Goal: Information Seeking & Learning: Learn about a topic

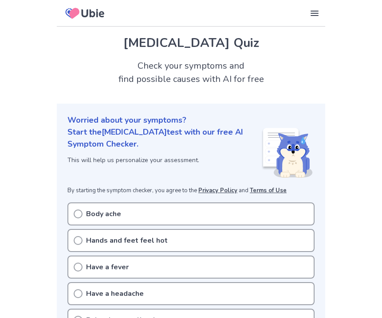
scroll to position [45, 0]
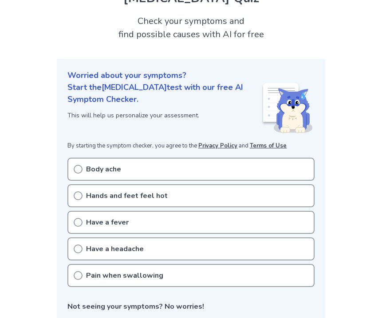
click at [166, 248] on div "Have a headache" at bounding box center [190, 249] width 247 height 23
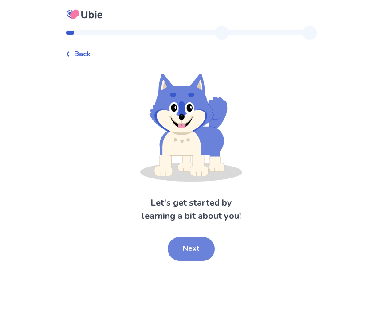
click at [181, 248] on button "Next" at bounding box center [191, 249] width 47 height 24
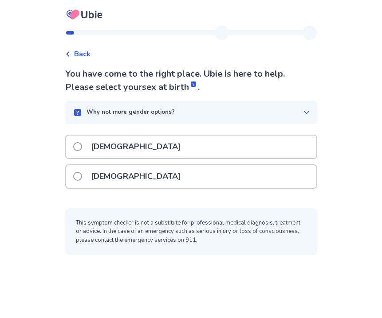
click at [157, 169] on div "[DEMOGRAPHIC_DATA]" at bounding box center [191, 176] width 250 height 23
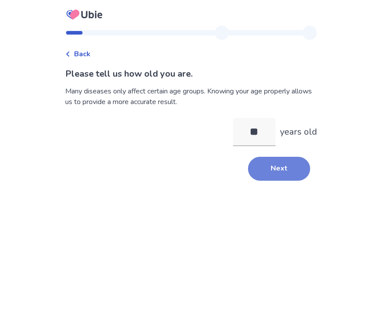
type input "**"
click at [255, 171] on button "Next" at bounding box center [279, 169] width 62 height 24
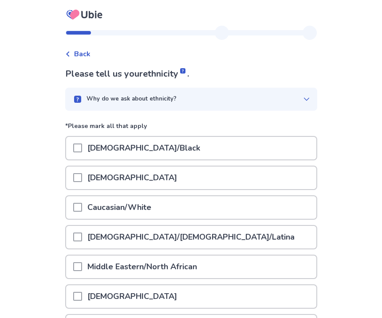
click at [242, 205] on div "Caucasian/White" at bounding box center [191, 207] width 250 height 23
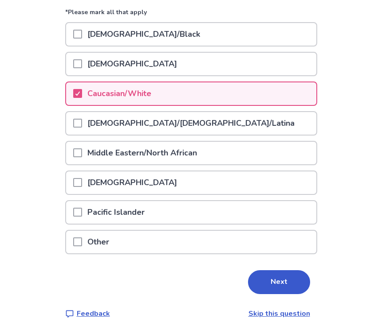
scroll to position [115, 0]
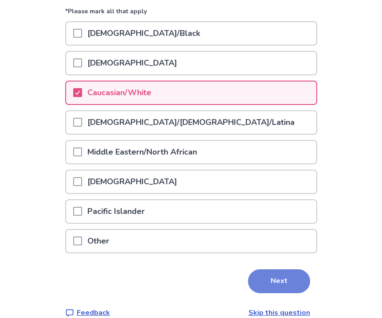
click at [277, 275] on button "Next" at bounding box center [279, 282] width 62 height 24
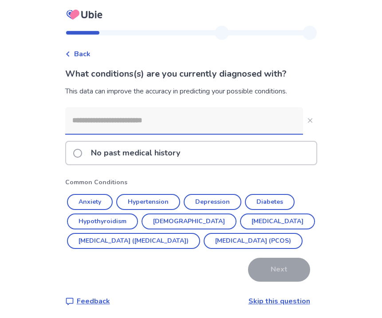
click at [152, 154] on p "No past medical history" at bounding box center [136, 153] width 100 height 23
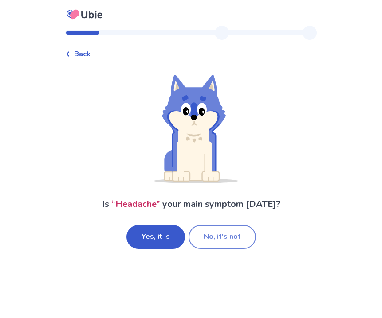
click at [232, 235] on button "No, it's not" at bounding box center [221, 237] width 67 height 24
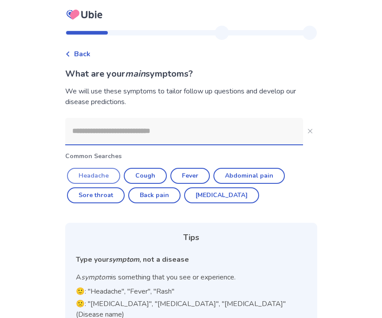
click at [112, 172] on button "Headache" at bounding box center [93, 176] width 53 height 16
type input "********"
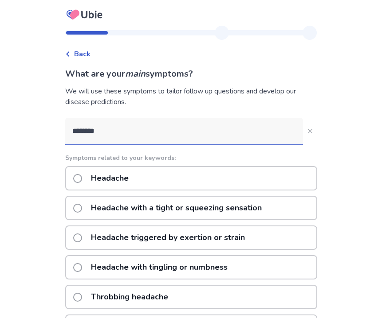
click at [156, 205] on p "Headache with a tight or squeezing sensation" at bounding box center [176, 208] width 181 height 23
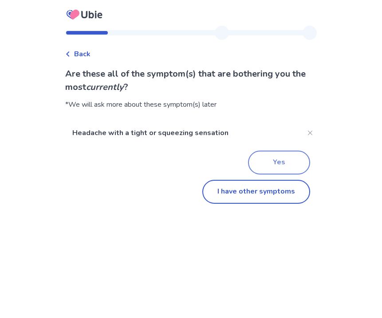
click at [273, 158] on button "Yes" at bounding box center [279, 163] width 62 height 24
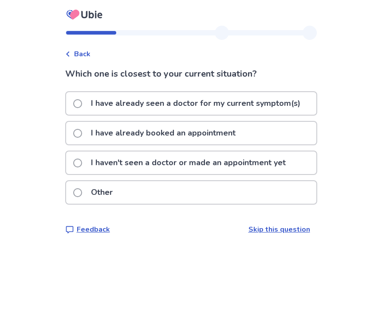
click at [90, 56] on span "Back" at bounding box center [82, 54] width 16 height 11
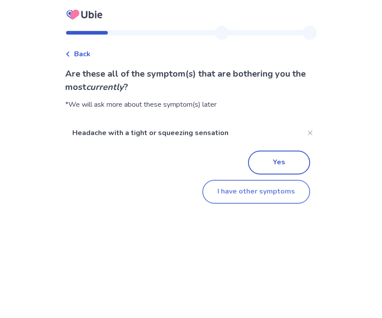
click at [247, 191] on button "I have other symptoms" at bounding box center [256, 192] width 108 height 24
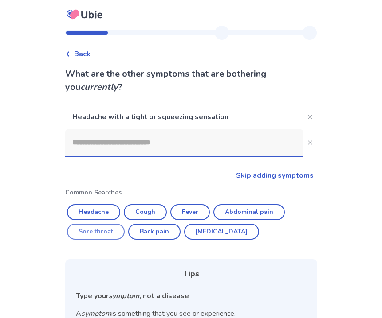
click at [113, 229] on button "Sore throat" at bounding box center [96, 232] width 58 height 16
type input "**********"
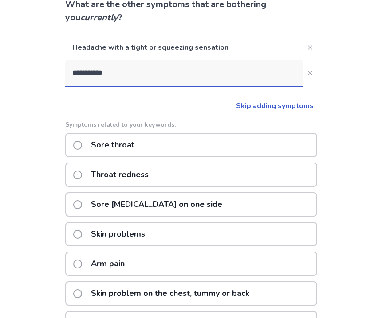
scroll to position [70, 0]
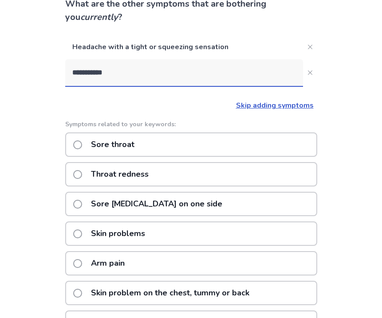
click at [208, 145] on div "Sore throat" at bounding box center [191, 145] width 252 height 24
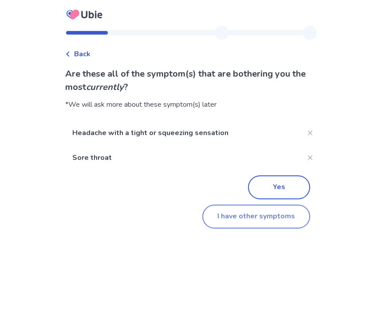
click at [249, 211] on button "I have other symptoms" at bounding box center [256, 217] width 108 height 24
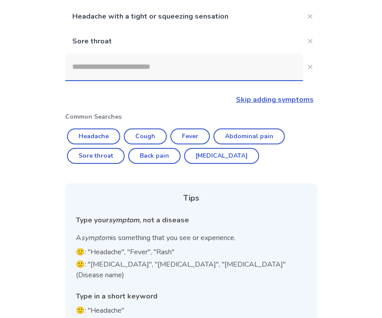
scroll to position [55, 0]
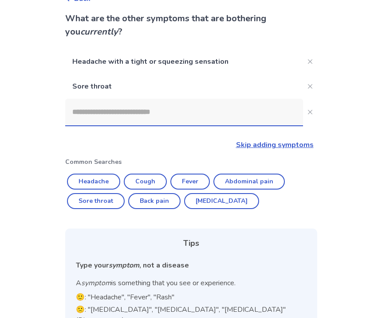
click at [162, 109] on input at bounding box center [184, 112] width 238 height 27
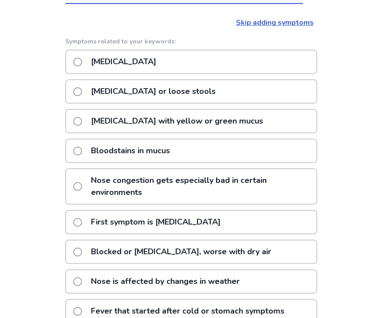
scroll to position [58, 0]
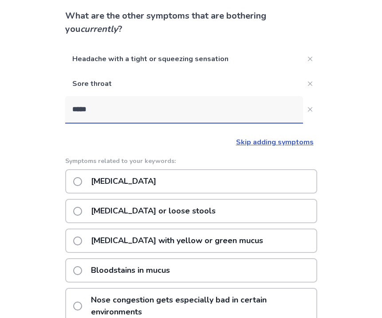
type input "*****"
click at [184, 183] on div "[MEDICAL_DATA]" at bounding box center [191, 181] width 252 height 24
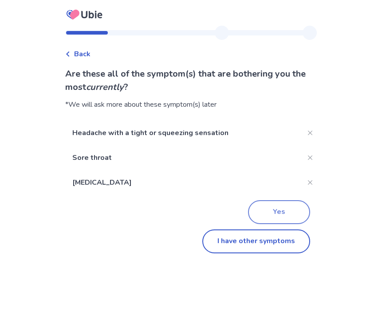
click at [261, 209] on button "Yes" at bounding box center [279, 212] width 62 height 24
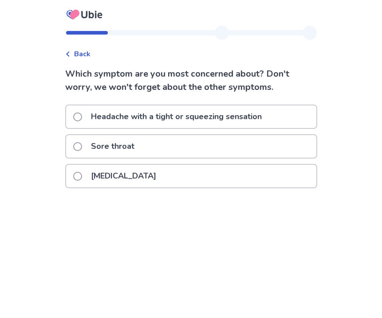
click at [211, 169] on div "[MEDICAL_DATA]" at bounding box center [191, 176] width 250 height 23
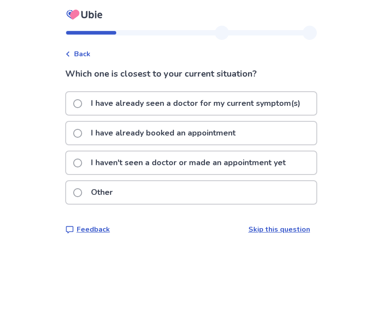
click at [212, 168] on p "I haven't seen a doctor or made an appointment yet" at bounding box center [188, 163] width 205 height 23
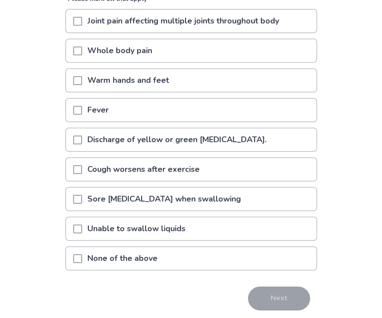
scroll to position [113, 0]
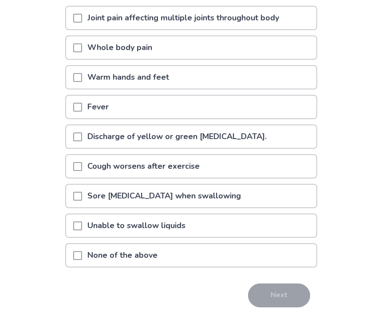
click at [198, 109] on div "Fever" at bounding box center [191, 107] width 250 height 23
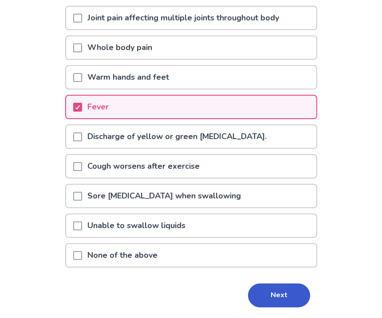
click at [215, 197] on p "Sore [MEDICAL_DATA] when swallowing" at bounding box center [164, 196] width 164 height 23
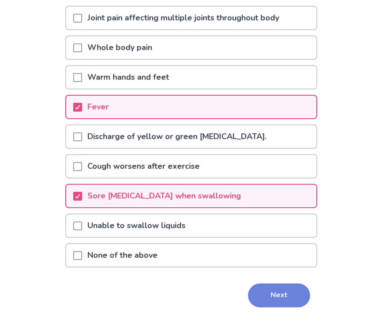
click at [271, 297] on button "Next" at bounding box center [279, 296] width 62 height 24
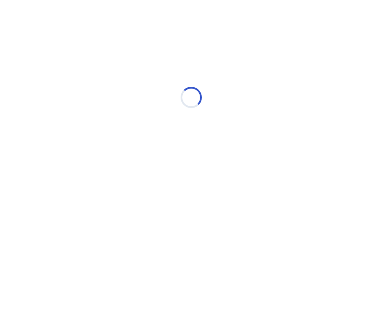
scroll to position [0, 0]
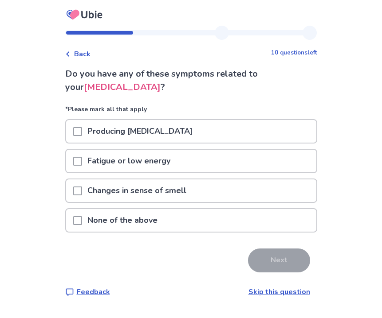
click at [160, 155] on p "Fatigue or low energy" at bounding box center [129, 161] width 94 height 23
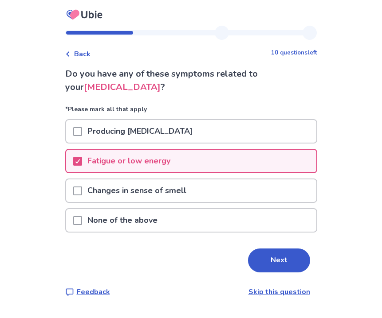
click at [174, 125] on div "Producing [MEDICAL_DATA]" at bounding box center [191, 131] width 250 height 23
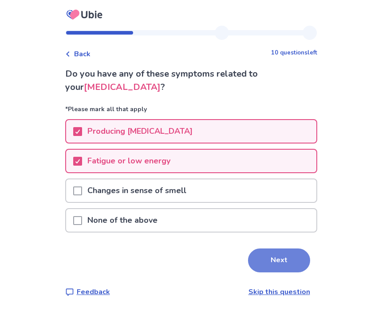
click at [263, 255] on button "Next" at bounding box center [279, 261] width 62 height 24
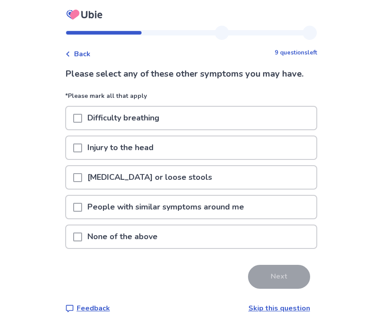
click at [248, 178] on div "[MEDICAL_DATA] or loose stools" at bounding box center [191, 177] width 250 height 23
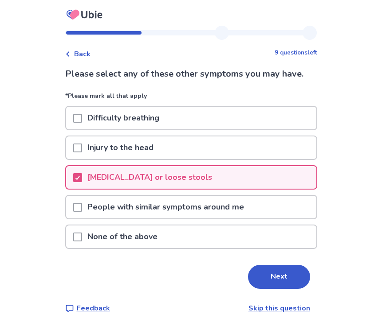
click at [241, 119] on div "Difficulty breathing" at bounding box center [191, 118] width 250 height 23
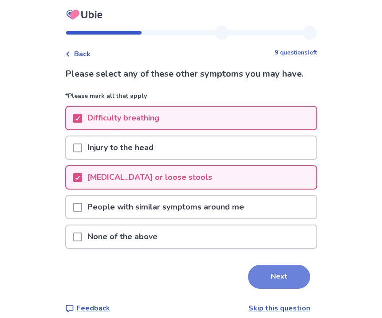
click at [272, 270] on button "Next" at bounding box center [279, 277] width 62 height 24
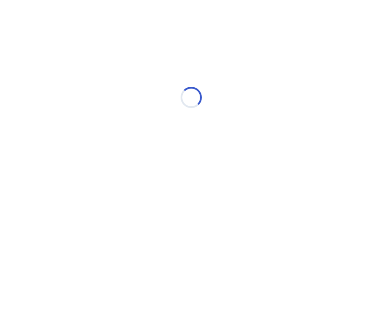
select select "*"
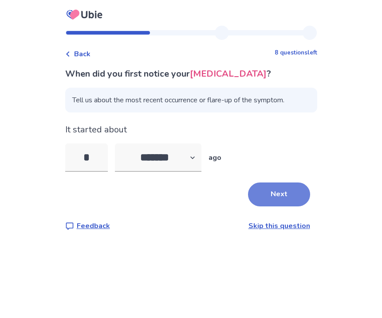
type input "*"
click at [276, 199] on button "Next" at bounding box center [279, 195] width 62 height 24
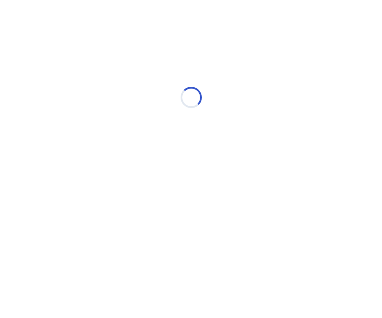
select select "*"
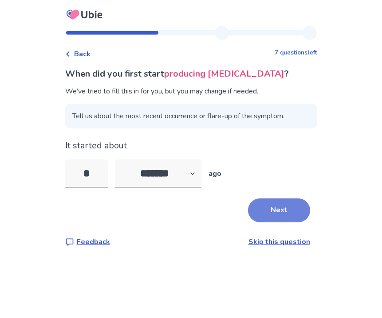
click at [278, 203] on button "Next" at bounding box center [279, 211] width 62 height 24
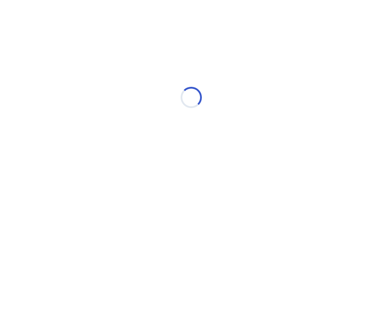
select select "*"
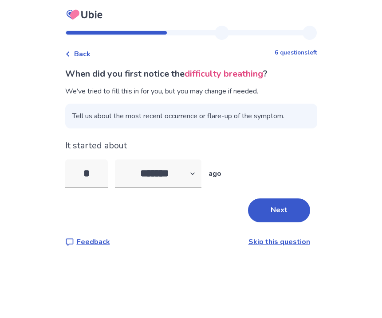
click at [278, 203] on button "Next" at bounding box center [279, 211] width 62 height 24
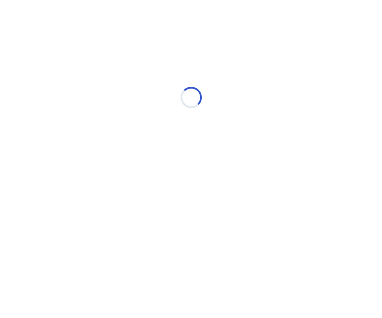
select select "*"
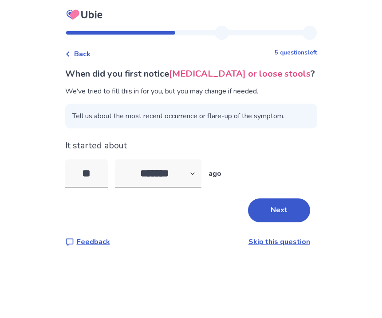
type input "*"
click at [272, 205] on button "Next" at bounding box center [279, 211] width 62 height 24
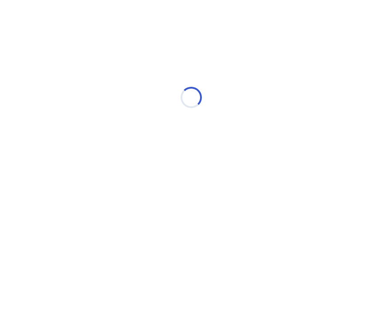
select select "*"
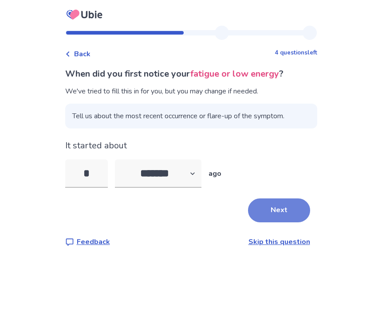
type input "*"
click at [285, 205] on button "Next" at bounding box center [279, 211] width 62 height 24
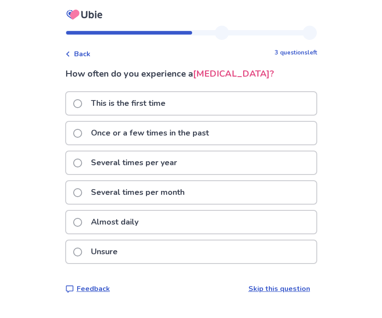
click at [246, 135] on div "Once or a few times in the past" at bounding box center [191, 133] width 250 height 23
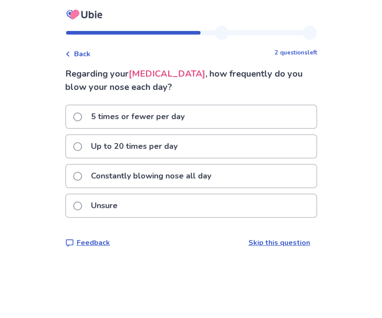
click at [243, 172] on div "Constantly blowing nose all day" at bounding box center [191, 176] width 250 height 23
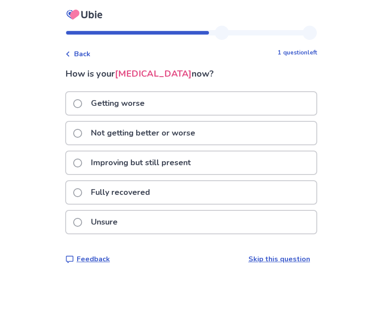
click at [238, 153] on div "Improving but still present" at bounding box center [191, 163] width 250 height 23
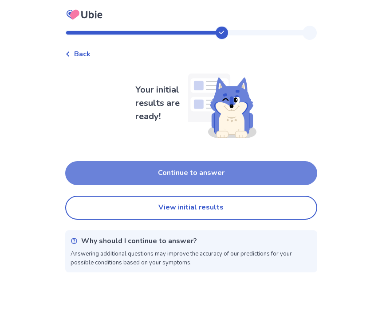
click at [234, 174] on button "Continue to answer" at bounding box center [191, 173] width 252 height 24
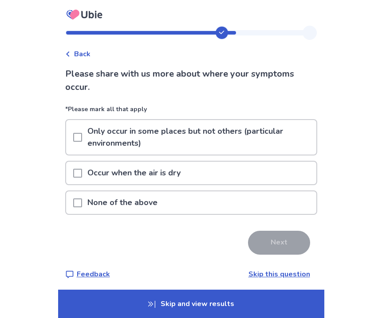
click at [225, 203] on div "None of the above" at bounding box center [191, 202] width 250 height 23
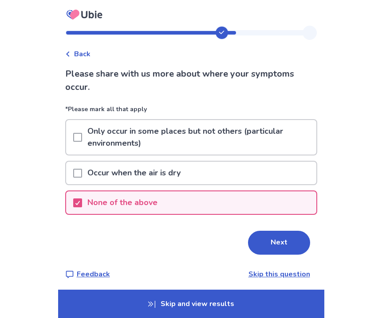
click at [225, 202] on div "None of the above" at bounding box center [191, 202] width 250 height 23
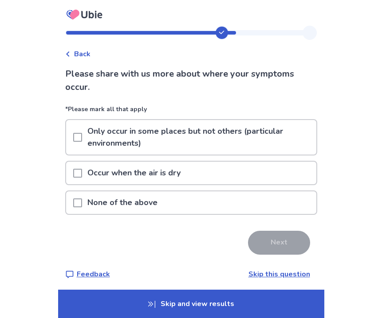
click at [225, 202] on div "None of the above" at bounding box center [191, 202] width 250 height 23
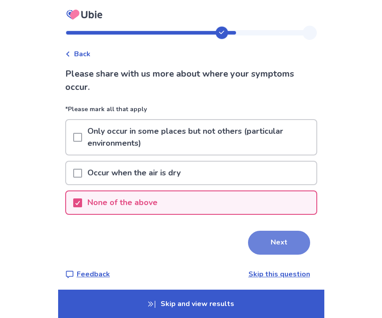
click at [262, 238] on button "Next" at bounding box center [279, 243] width 62 height 24
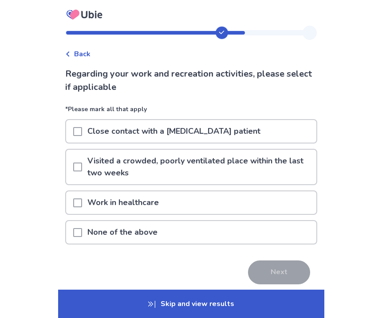
click at [243, 178] on p "Visited a crowded, poorly ventilated place within the last two weeks" at bounding box center [199, 167] width 234 height 35
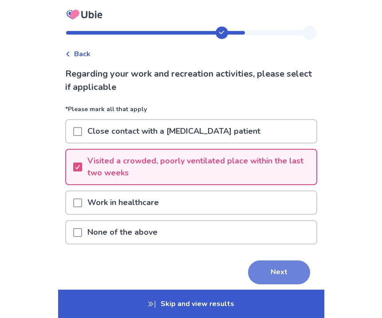
click at [277, 269] on button "Next" at bounding box center [279, 273] width 62 height 24
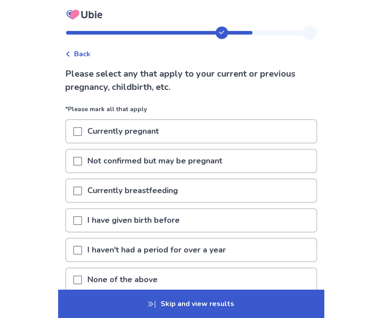
click at [274, 279] on div "None of the above" at bounding box center [191, 280] width 250 height 23
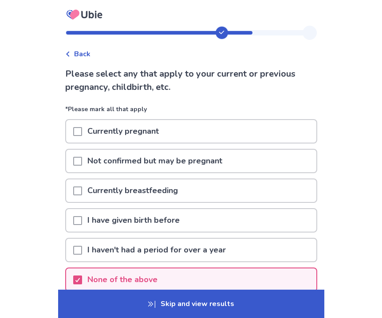
click at [225, 304] on p "Skip and view results" at bounding box center [191, 304] width 266 height 28
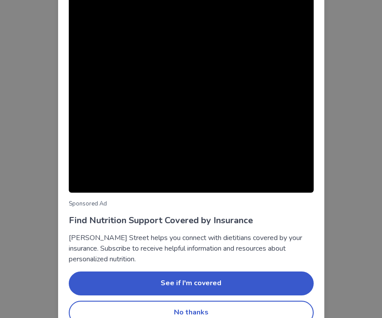
scroll to position [51, 0]
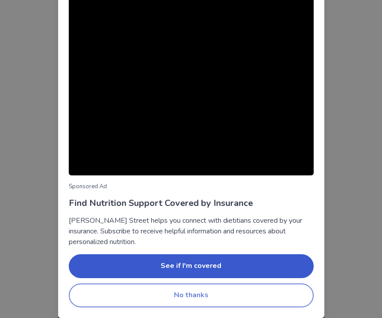
click at [223, 294] on button "No thanks" at bounding box center [191, 296] width 245 height 24
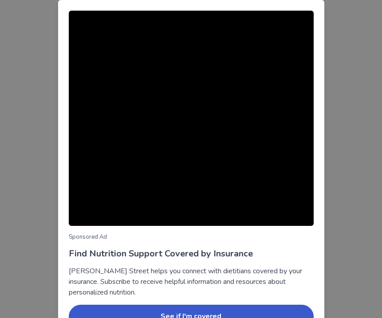
scroll to position [51, 0]
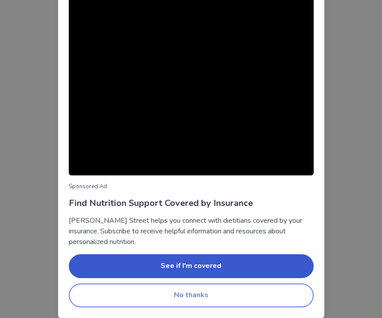
click at [197, 298] on button "No thanks" at bounding box center [191, 296] width 245 height 24
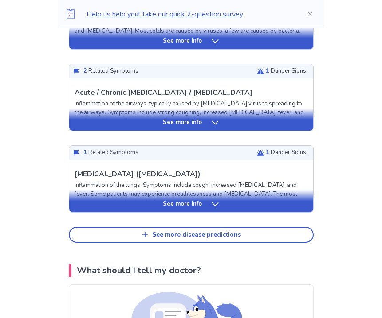
scroll to position [437, 0]
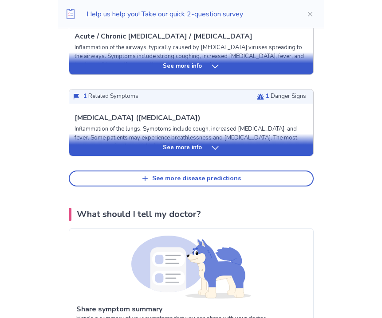
click at [215, 147] on icon at bounding box center [215, 148] width 9 height 9
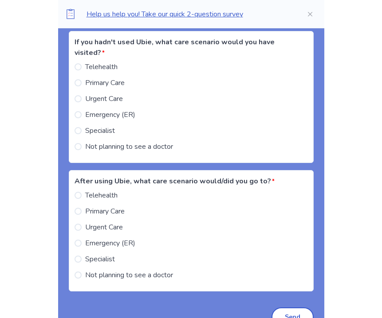
scroll to position [1610, 0]
